Goal: Task Accomplishment & Management: Manage account settings

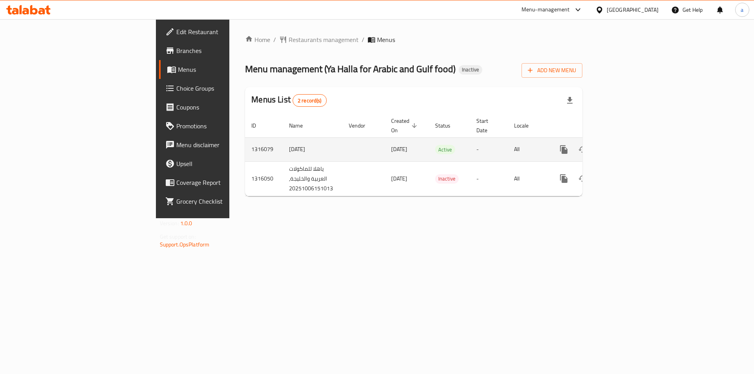
click at [630, 143] on link "enhanced table" at bounding box center [620, 149] width 19 height 19
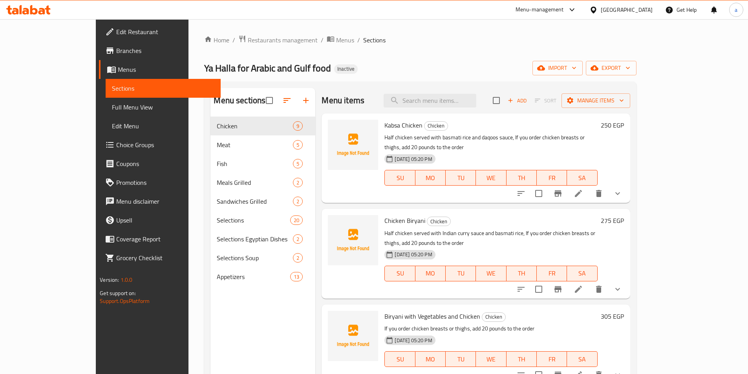
click at [106, 116] on link "Full Menu View" at bounding box center [163, 107] width 115 height 19
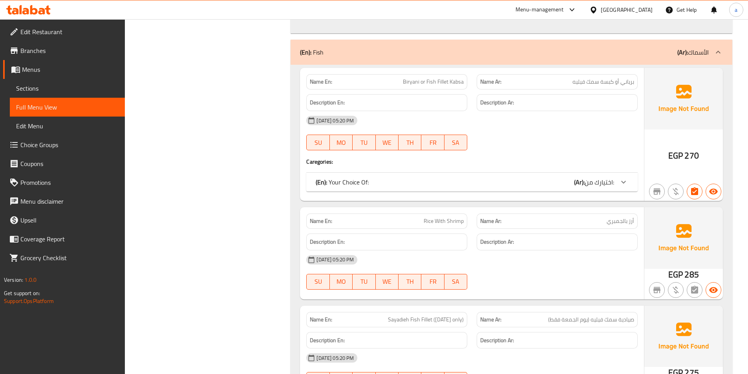
scroll to position [1979, 0]
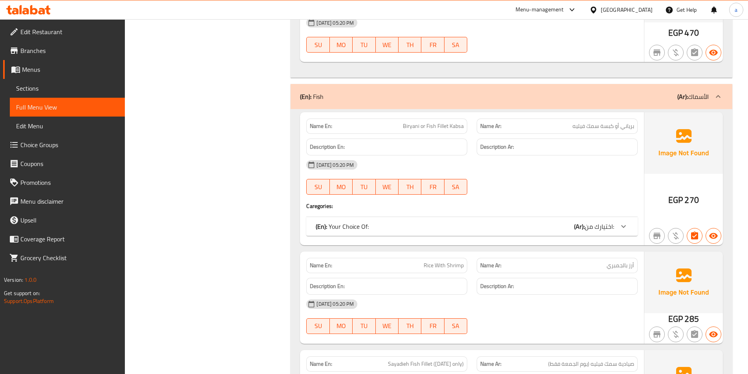
click at [42, 84] on span "Sections" at bounding box center [67, 88] width 103 height 9
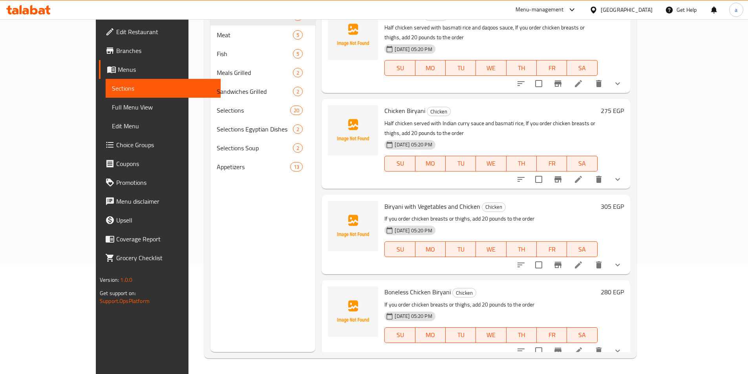
scroll to position [110, 0]
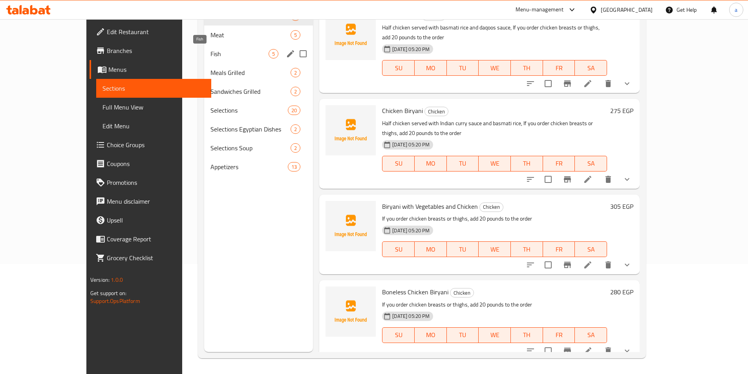
click at [211, 49] on span "Fish" at bounding box center [240, 53] width 58 height 9
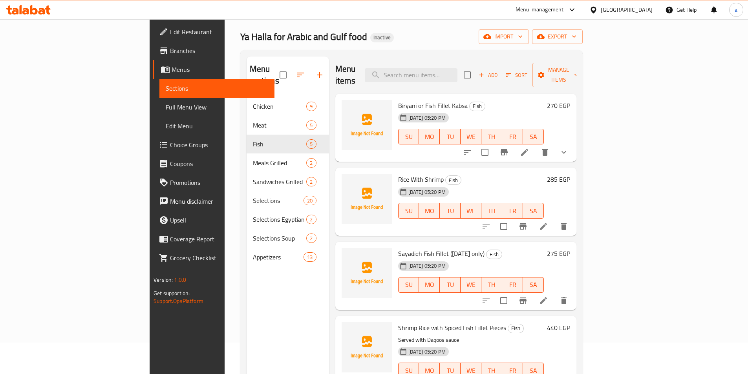
scroll to position [39, 0]
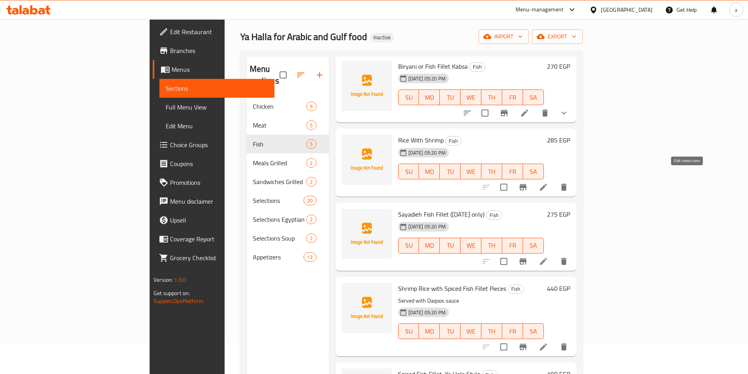
click at [548, 183] on icon at bounding box center [543, 187] width 9 height 9
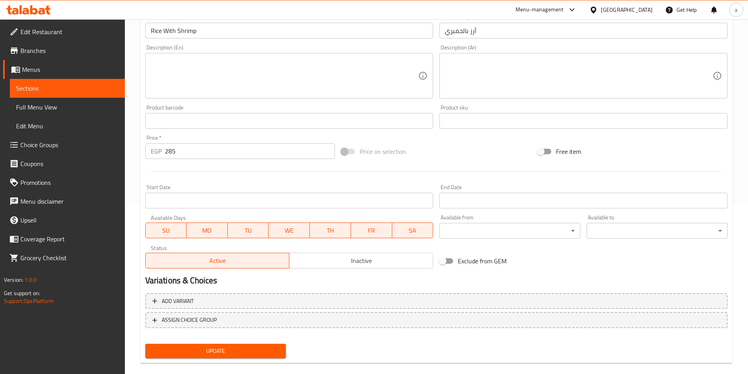
scroll to position [181, 0]
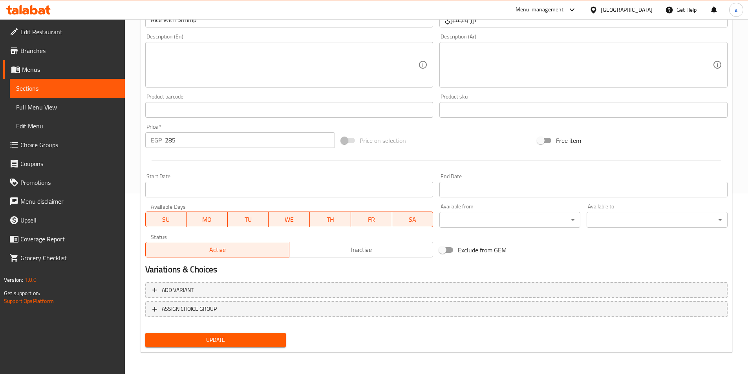
click at [405, 219] on span "SA" at bounding box center [413, 219] width 35 height 11
click at [319, 215] on span "TH" at bounding box center [330, 219] width 35 height 11
drag, startPoint x: 282, startPoint y: 220, endPoint x: 246, endPoint y: 219, distance: 35.8
click at [281, 220] on span "WE" at bounding box center [289, 219] width 35 height 11
drag, startPoint x: 242, startPoint y: 219, endPoint x: 193, endPoint y: 218, distance: 48.7
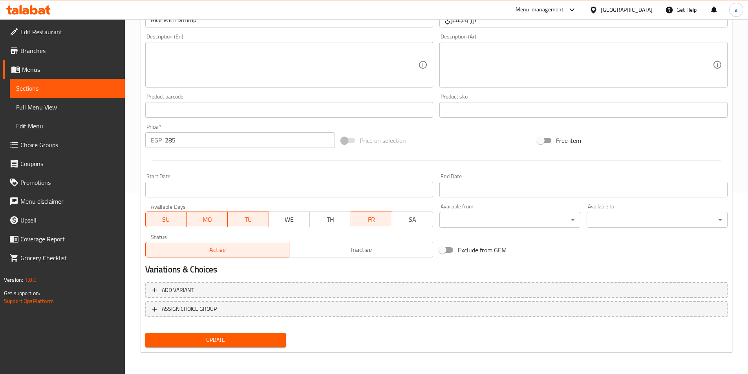
click at [241, 219] on span "TU" at bounding box center [248, 219] width 35 height 11
click at [199, 219] on span "MO" at bounding box center [207, 219] width 35 height 11
click at [172, 221] on span "SU" at bounding box center [166, 219] width 35 height 11
click at [232, 204] on div "SU MO TU WE TH FR SA" at bounding box center [289, 216] width 288 height 24
click at [256, 345] on span "Update" at bounding box center [216, 341] width 128 height 10
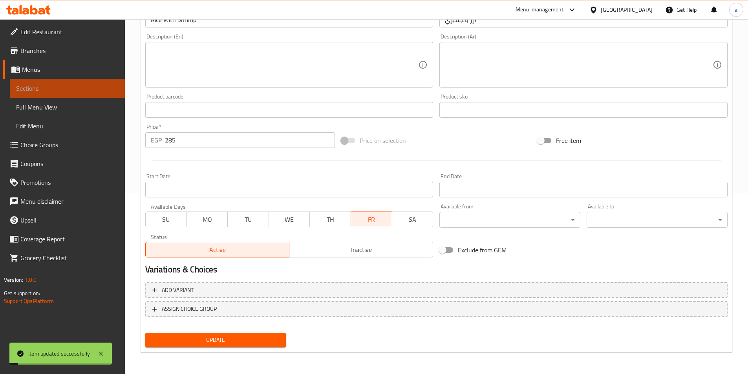
click at [53, 87] on span "Sections" at bounding box center [67, 88] width 103 height 9
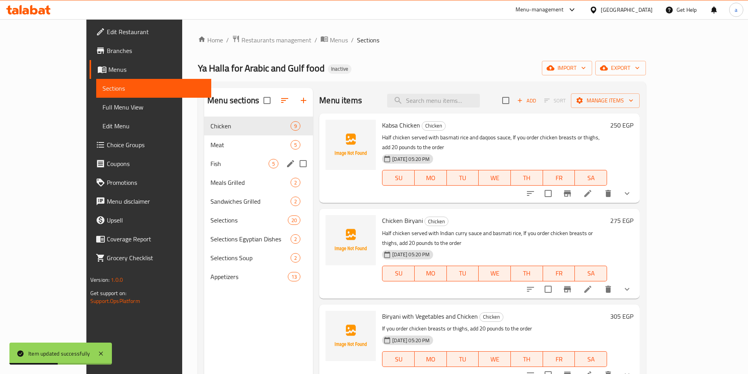
click at [211, 165] on span "Fish" at bounding box center [240, 163] width 58 height 9
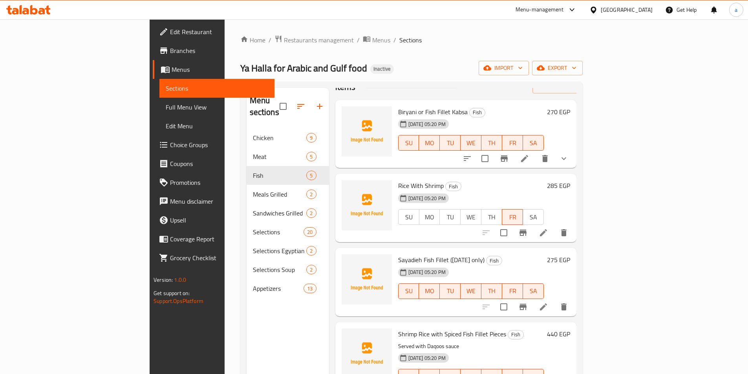
scroll to position [39, 0]
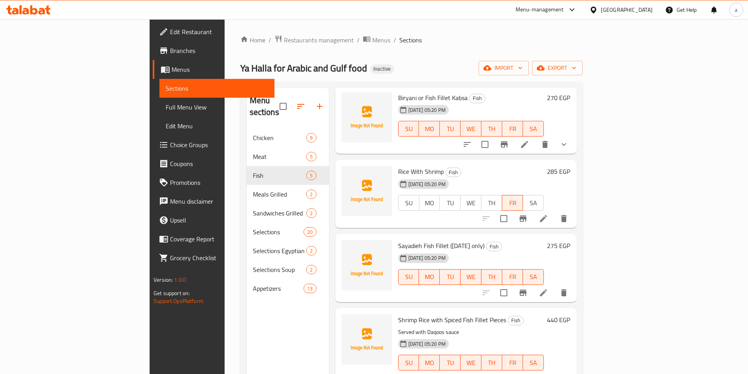
click at [247, 311] on div "Menu sections Chicken 9 Meat 5 Fish 5 Meals Grilled 2 Sandwiches Grilled 2 Sele…" at bounding box center [288, 275] width 83 height 374
click at [555, 212] on li at bounding box center [544, 219] width 22 height 14
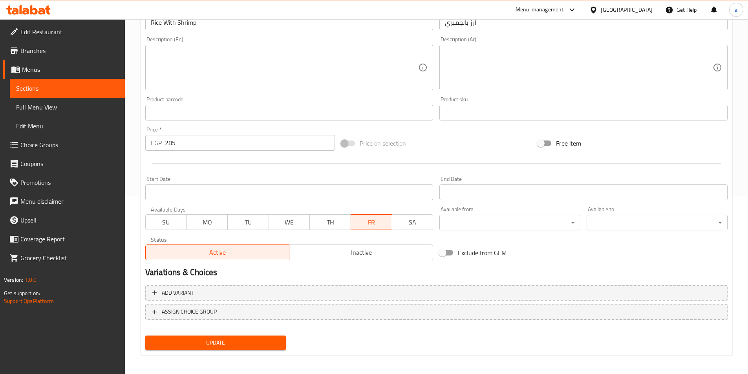
scroll to position [24, 0]
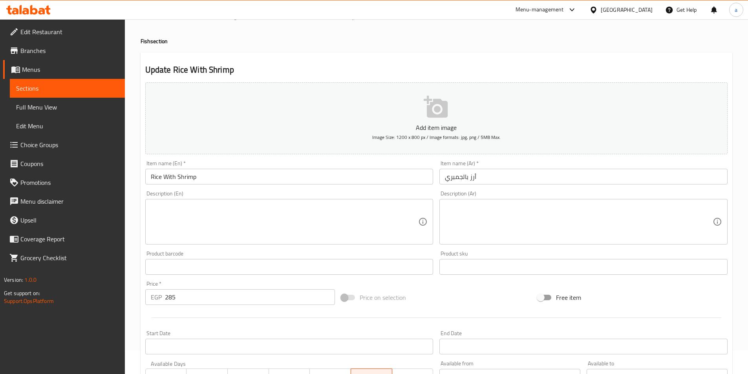
click at [267, 160] on div "Item name (En)   * Rice With Shrimp Item name (En) *" at bounding box center [289, 173] width 295 height 30
click at [261, 176] on input "Rice With Shrimp" at bounding box center [289, 177] width 288 height 16
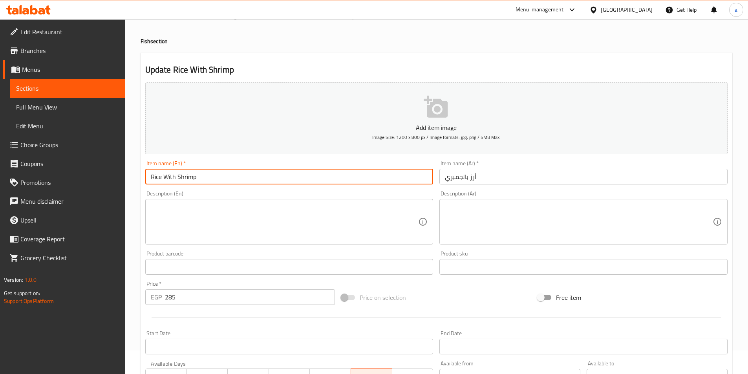
type input "Rice With Shrimp"
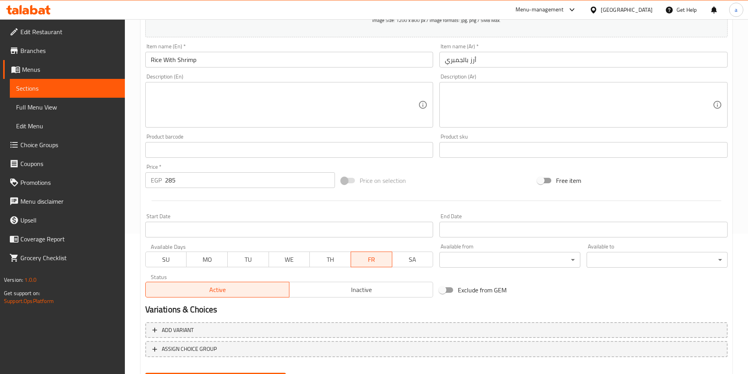
scroll to position [141, 0]
click at [343, 257] on span "TH" at bounding box center [330, 258] width 35 height 11
click at [294, 259] on span "WE" at bounding box center [289, 258] width 35 height 11
drag, startPoint x: 248, startPoint y: 263, endPoint x: 239, endPoint y: 263, distance: 9.0
click at [247, 263] on span "TU" at bounding box center [248, 258] width 35 height 11
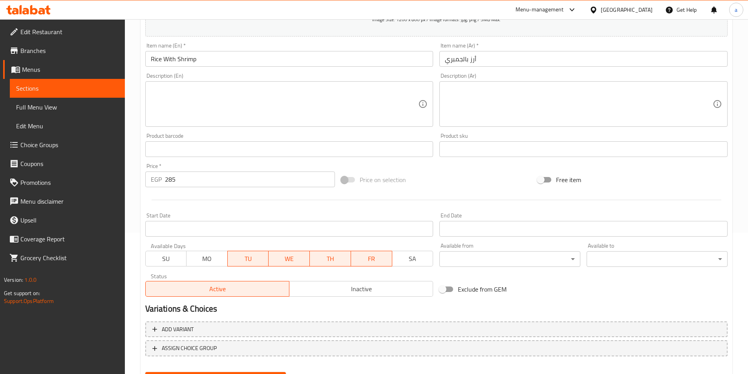
click at [204, 257] on span "MO" at bounding box center [207, 258] width 35 height 11
click at [161, 259] on span "SU" at bounding box center [166, 258] width 35 height 11
click at [421, 257] on span "SA" at bounding box center [413, 258] width 35 height 11
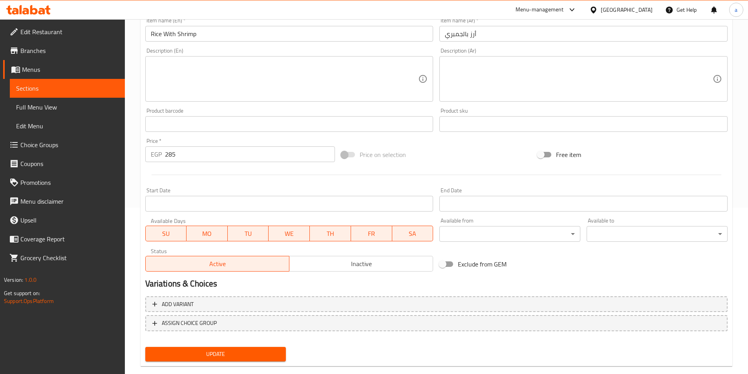
scroll to position [181, 0]
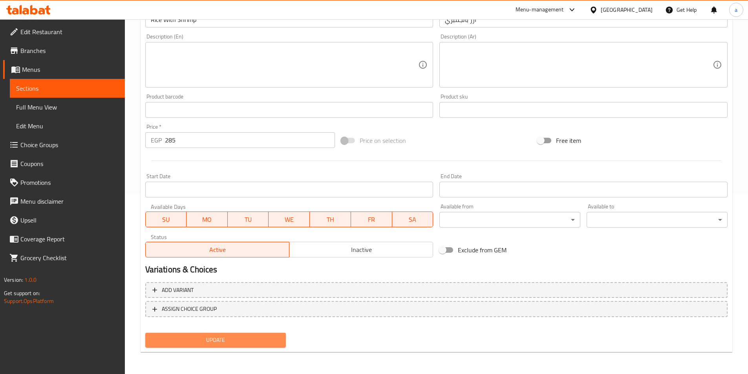
click at [240, 344] on span "Update" at bounding box center [216, 341] width 128 height 10
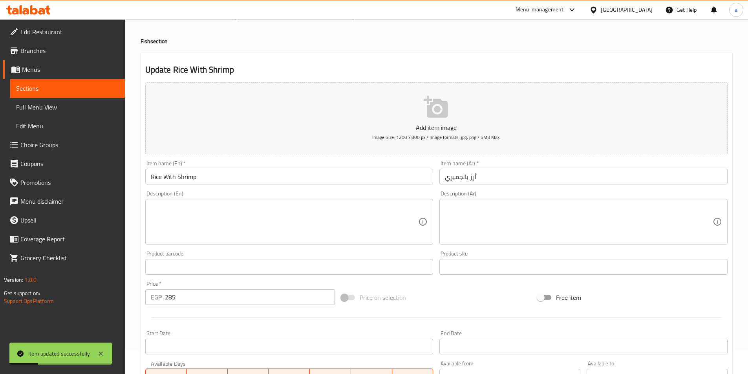
scroll to position [0, 0]
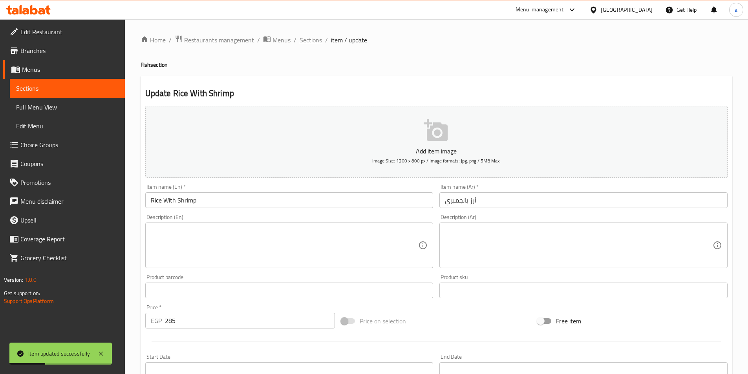
click at [312, 42] on span "Sections" at bounding box center [311, 39] width 22 height 9
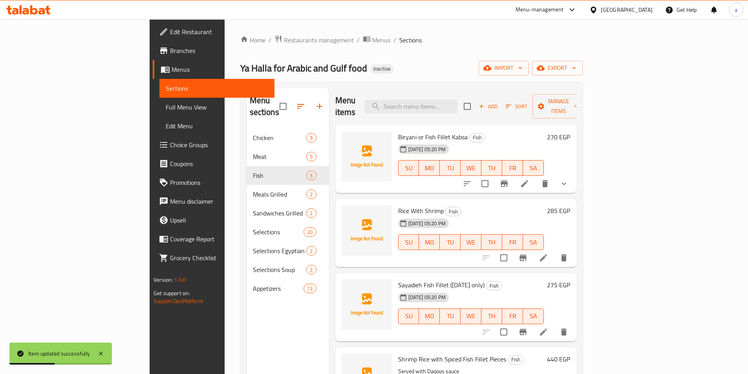
scroll to position [39, 0]
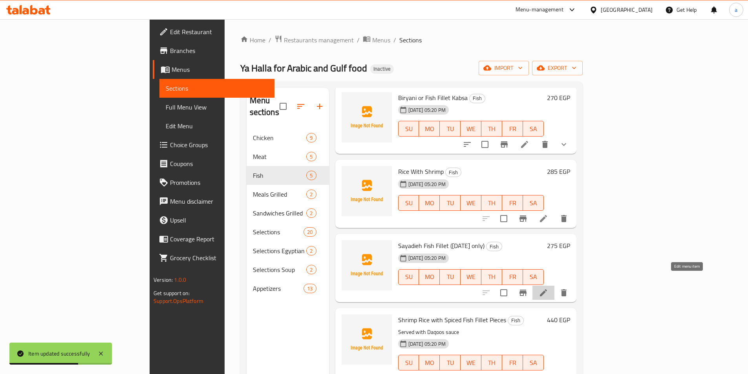
click at [548, 288] on icon at bounding box center [543, 292] width 9 height 9
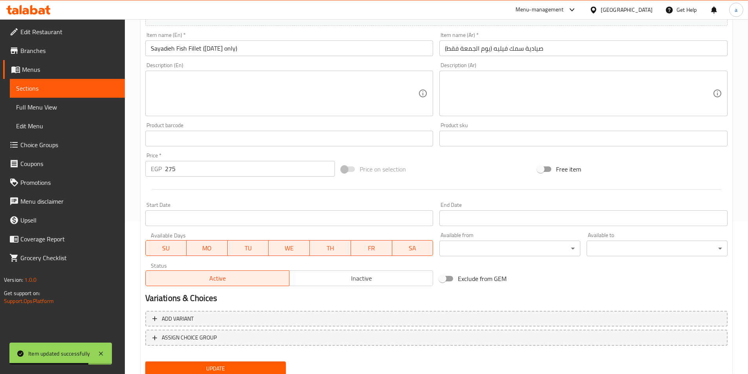
scroll to position [181, 0]
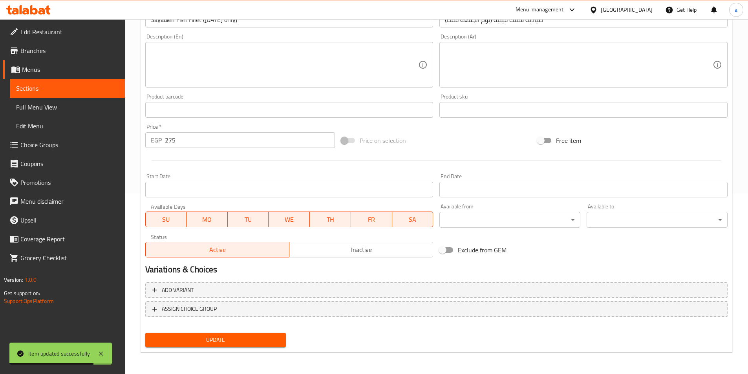
click at [426, 214] on span "SA" at bounding box center [413, 219] width 35 height 11
click at [340, 219] on span "TH" at bounding box center [330, 219] width 35 height 11
click at [274, 222] on span "WE" at bounding box center [289, 219] width 35 height 11
click at [248, 222] on span "TU" at bounding box center [248, 219] width 35 height 11
click at [213, 222] on span "MO" at bounding box center [207, 219] width 35 height 11
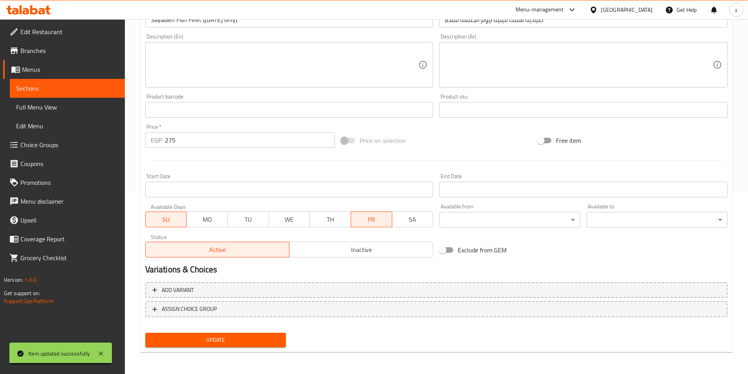
click at [162, 218] on span "SU" at bounding box center [166, 219] width 35 height 11
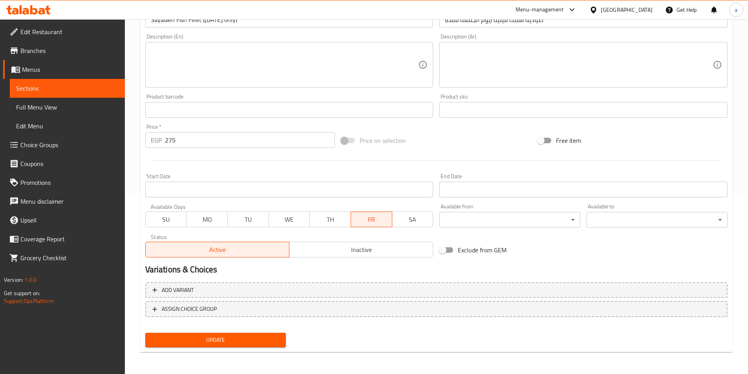
click at [232, 341] on span "Update" at bounding box center [216, 341] width 128 height 10
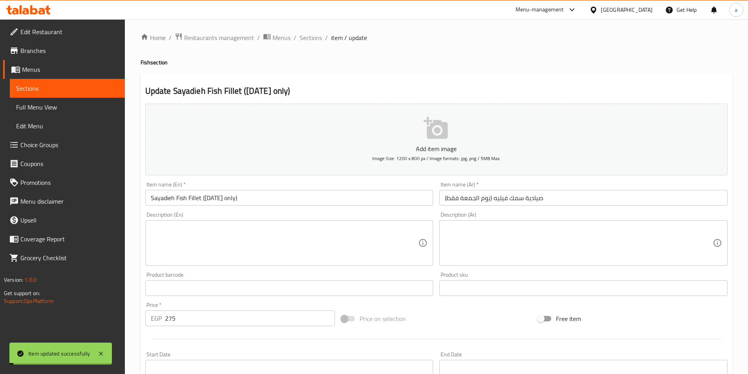
scroll to position [0, 0]
click at [62, 63] on link "Menus" at bounding box center [64, 69] width 122 height 19
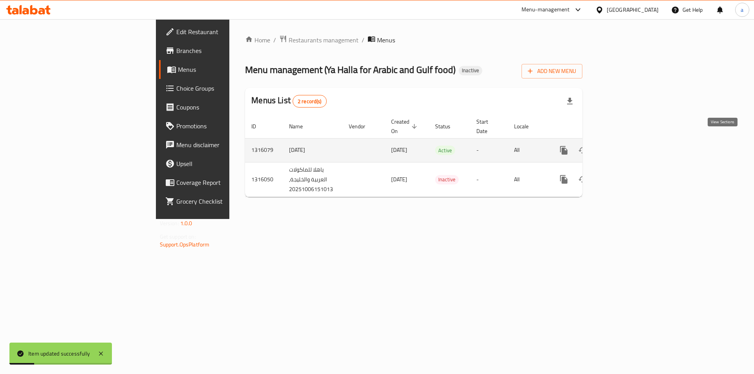
click at [625, 146] on icon "enhanced table" at bounding box center [620, 150] width 9 height 9
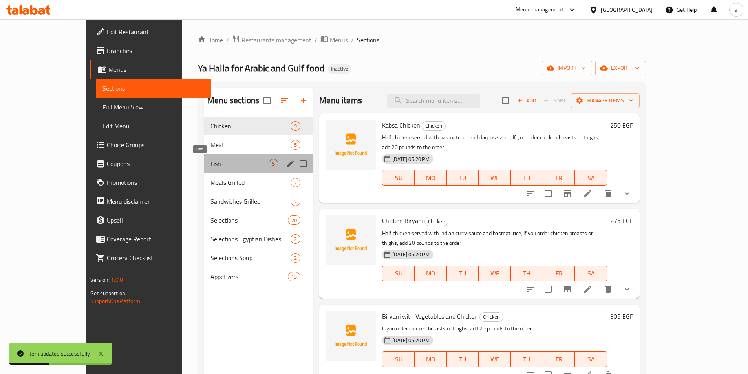
click at [211, 165] on span "Fish" at bounding box center [240, 163] width 58 height 9
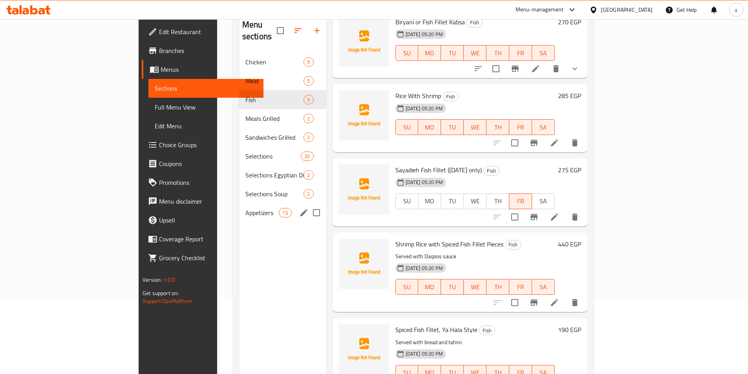
scroll to position [79, 0]
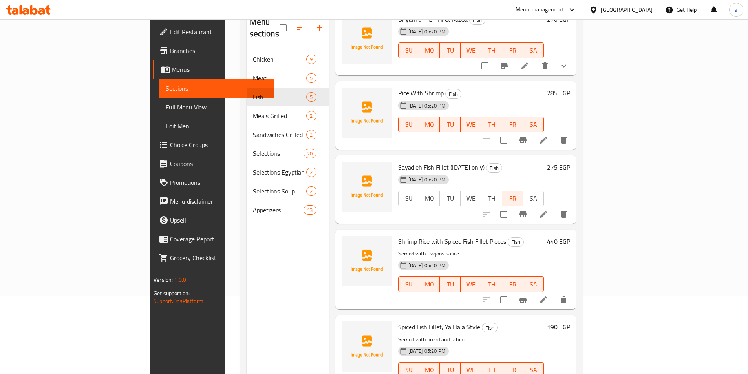
click at [166, 103] on span "Full Menu View" at bounding box center [217, 107] width 103 height 9
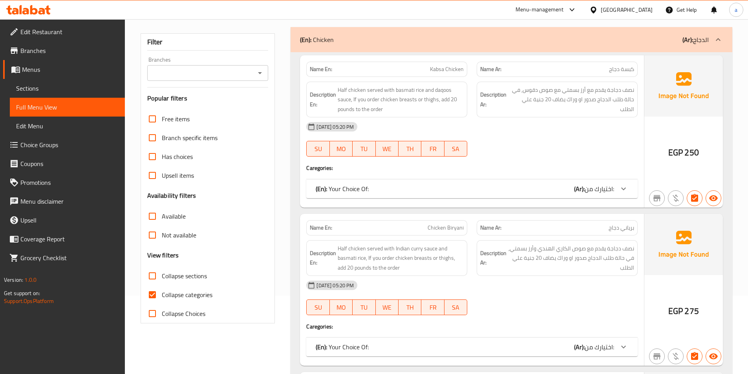
click at [185, 297] on span "Collapse categories" at bounding box center [187, 294] width 51 height 9
click at [162, 297] on input "Collapse categories" at bounding box center [152, 295] width 19 height 19
checkbox input "false"
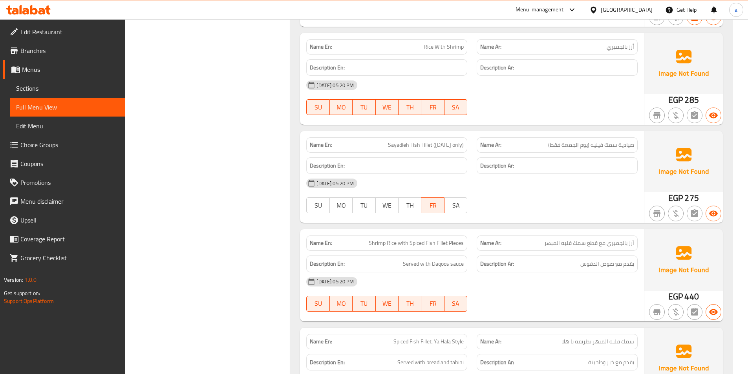
scroll to position [3064, 0]
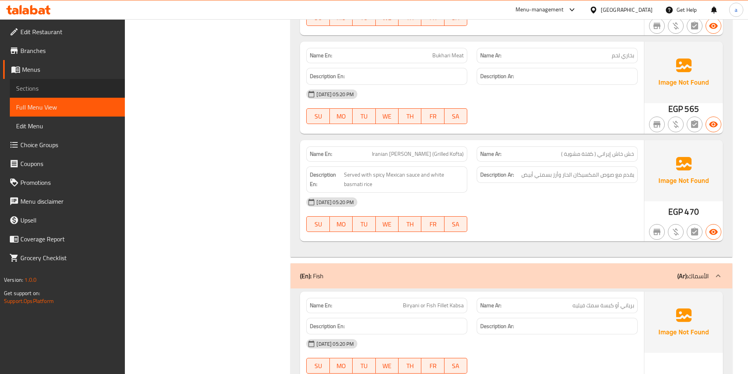
click at [54, 92] on span "Sections" at bounding box center [67, 88] width 103 height 9
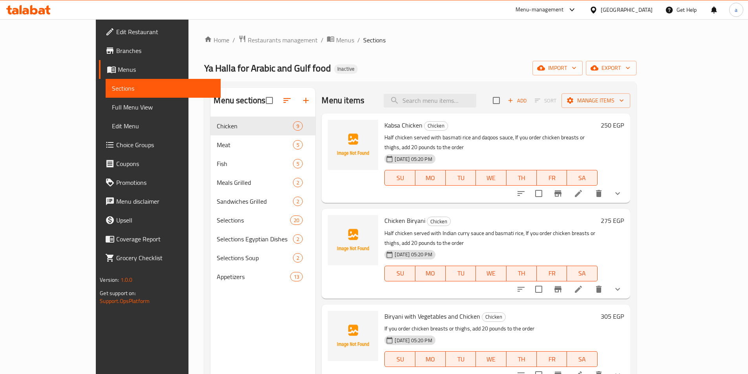
click at [636, 76] on div "Home / Restaurants management / Menus / Sections Ya Halla for Arabic and Gulf f…" at bounding box center [420, 252] width 432 height 434
click at [637, 75] on button "export" at bounding box center [611, 68] width 51 height 15
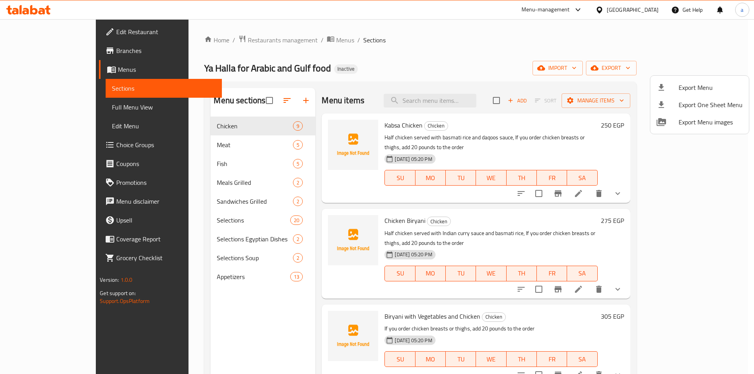
click at [473, 62] on div at bounding box center [377, 187] width 754 height 374
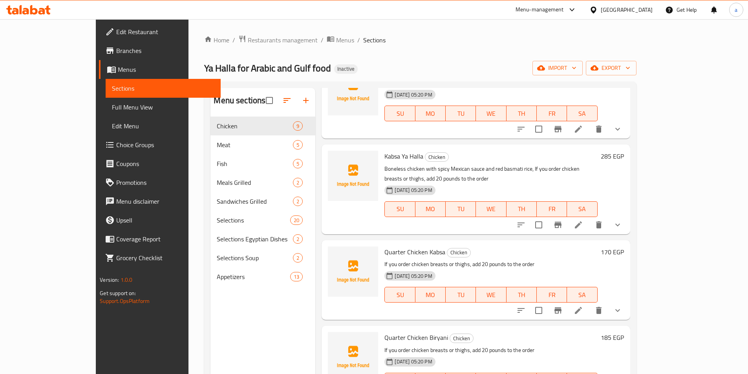
scroll to position [110, 0]
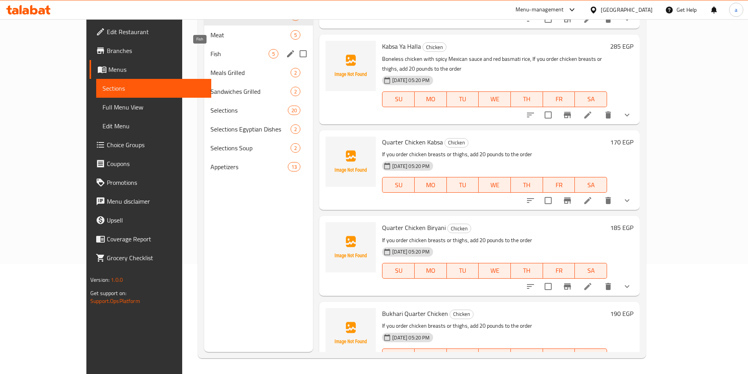
drag, startPoint x: 192, startPoint y: 51, endPoint x: 293, endPoint y: 132, distance: 129.8
click at [211, 51] on span "Fish" at bounding box center [240, 53] width 58 height 9
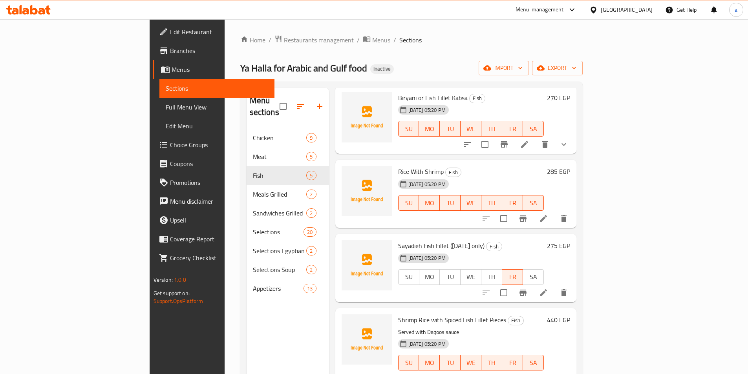
click at [166, 107] on span "Full Menu View" at bounding box center [217, 107] width 103 height 9
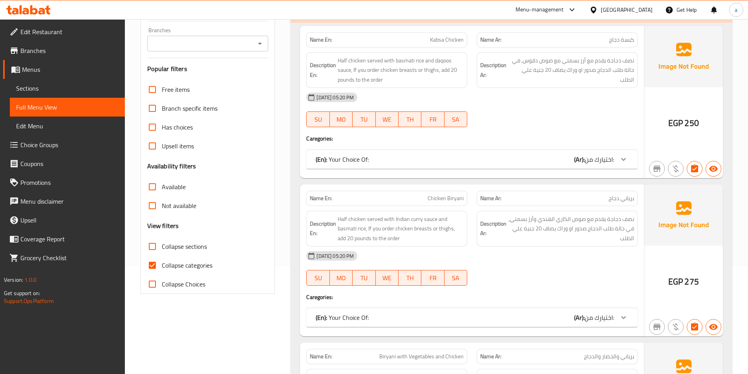
scroll to position [118, 0]
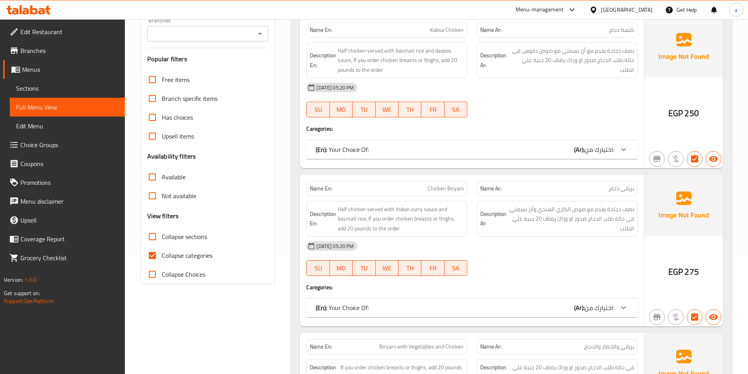
click at [172, 253] on span "Collapse categories" at bounding box center [187, 255] width 51 height 9
click at [162, 253] on input "Collapse categories" at bounding box center [152, 255] width 19 height 19
checkbox input "false"
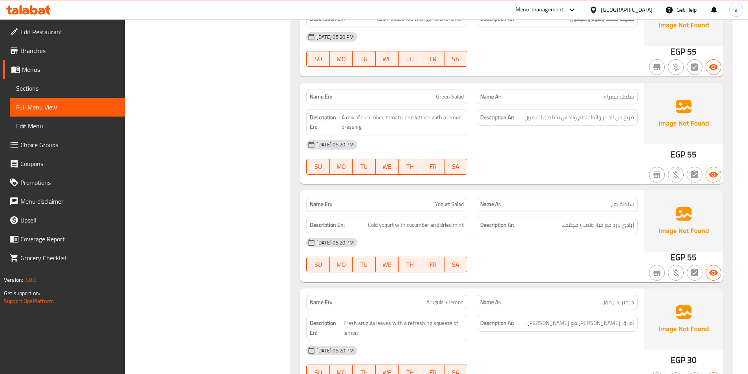
scroll to position [0, 0]
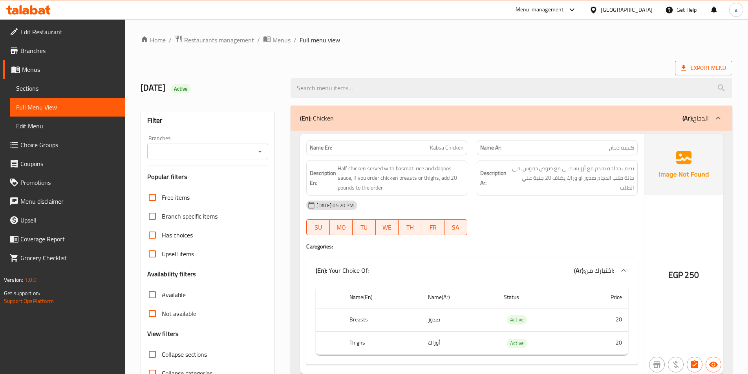
click at [708, 69] on span "Export Menu" at bounding box center [704, 68] width 45 height 10
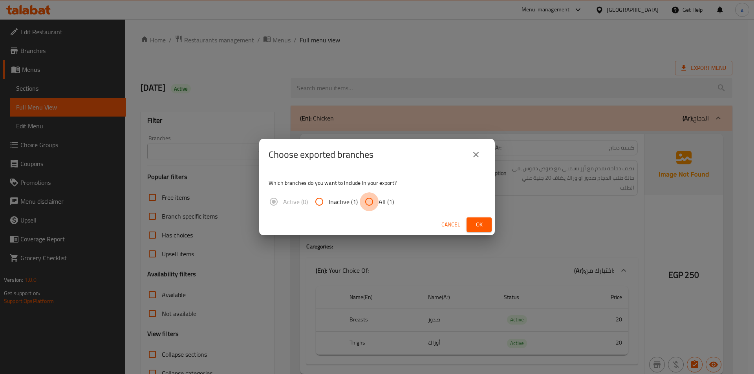
drag, startPoint x: 368, startPoint y: 202, endPoint x: 476, endPoint y: 208, distance: 107.8
click at [370, 202] on input "All (1)" at bounding box center [369, 202] width 19 height 19
radio input "true"
click at [524, 42] on div "Choose exported branches Which branches do you want to include in your export? …" at bounding box center [377, 187] width 754 height 374
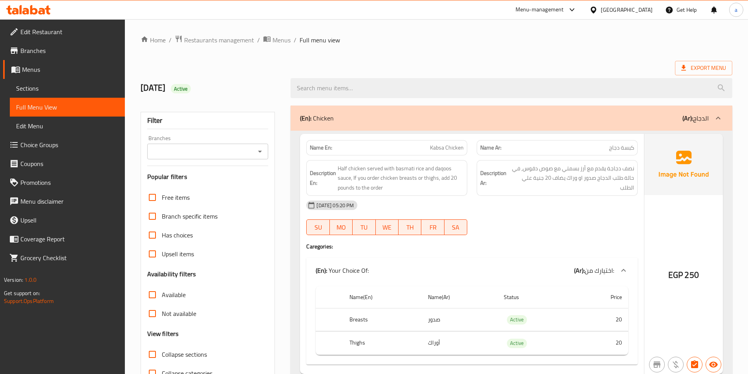
click at [35, 79] on link "Sections" at bounding box center [67, 88] width 115 height 19
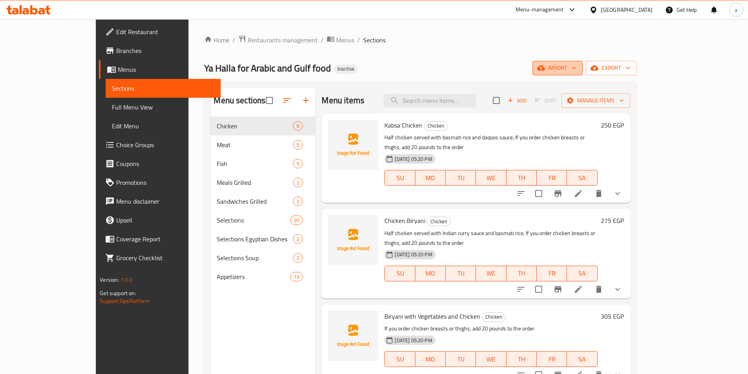
click at [577, 69] on span "import" at bounding box center [558, 68] width 38 height 10
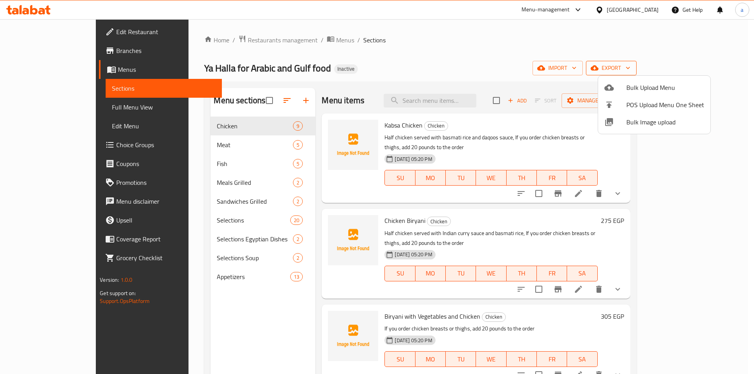
drag, startPoint x: 688, startPoint y: 41, endPoint x: 715, endPoint y: 65, distance: 36.2
click at [688, 41] on div at bounding box center [377, 187] width 754 height 374
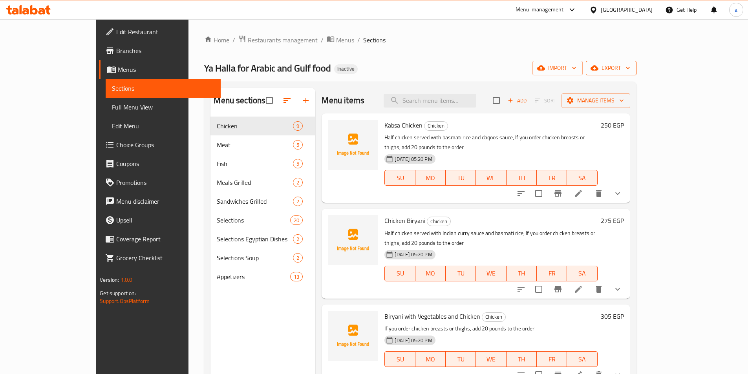
click at [631, 69] on span "export" at bounding box center [611, 68] width 38 height 10
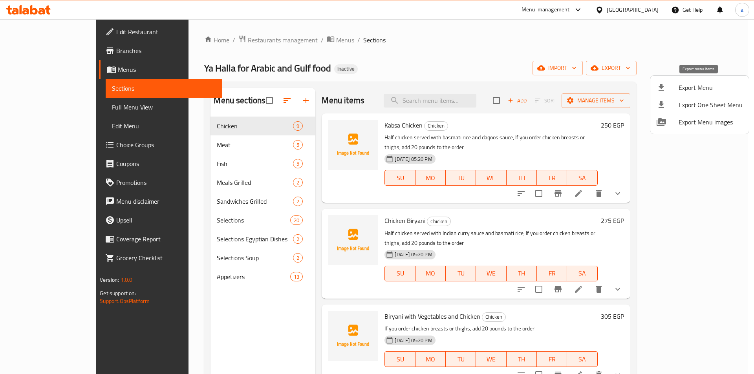
click at [679, 94] on li "Export Menu" at bounding box center [700, 87] width 99 height 17
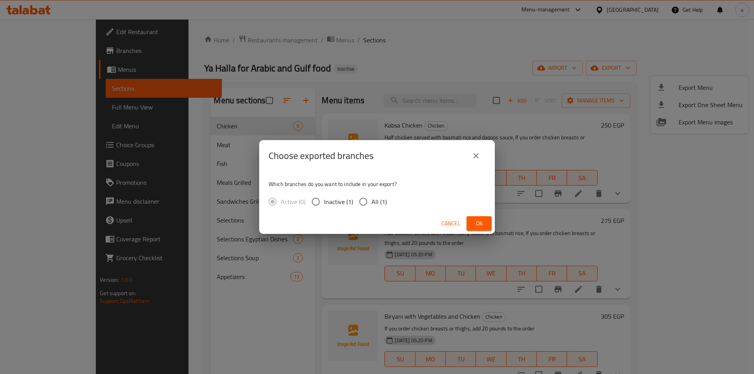
click at [363, 201] on input "All (1)" at bounding box center [363, 202] width 17 height 17
radio input "true"
click at [486, 227] on button "Ok" at bounding box center [479, 223] width 25 height 15
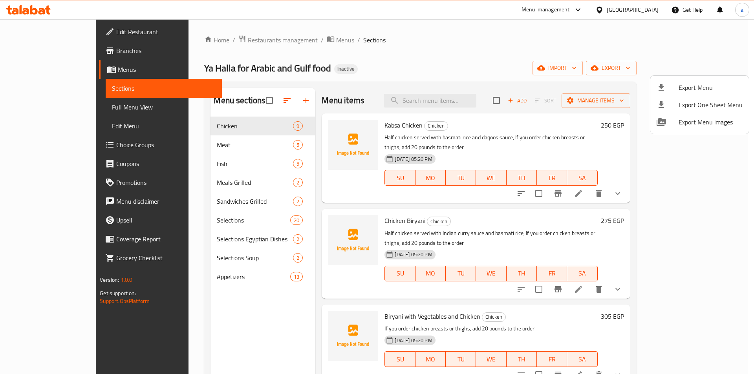
click at [185, 160] on div at bounding box center [377, 187] width 754 height 374
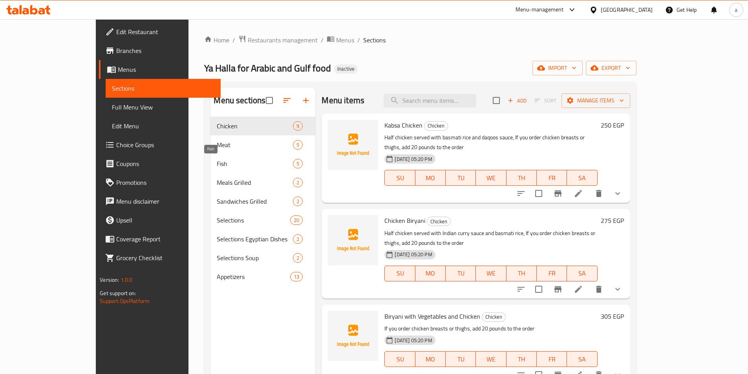
click at [217, 160] on span "Fish" at bounding box center [255, 163] width 76 height 9
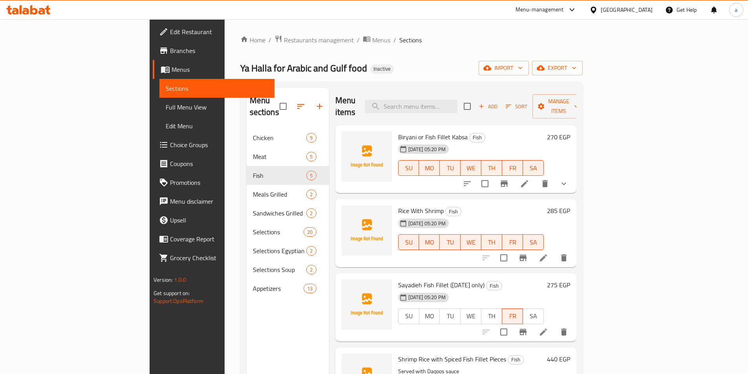
click at [170, 48] on span "Branches" at bounding box center [219, 50] width 98 height 9
